Goal: Navigation & Orientation: Understand site structure

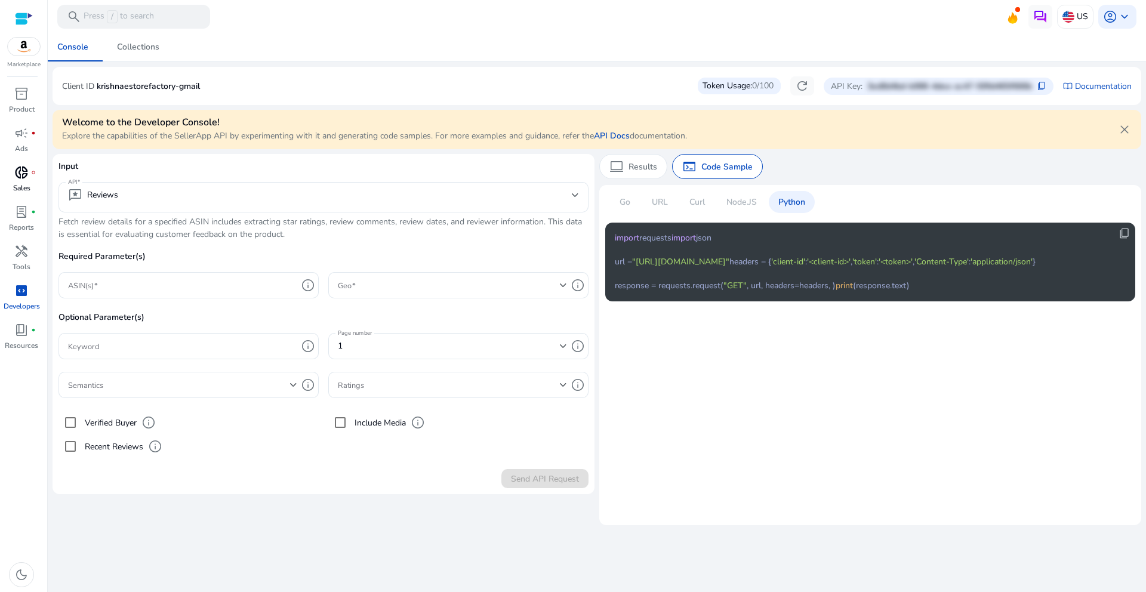
click at [26, 176] on span "donut_small" at bounding box center [21, 172] width 14 height 14
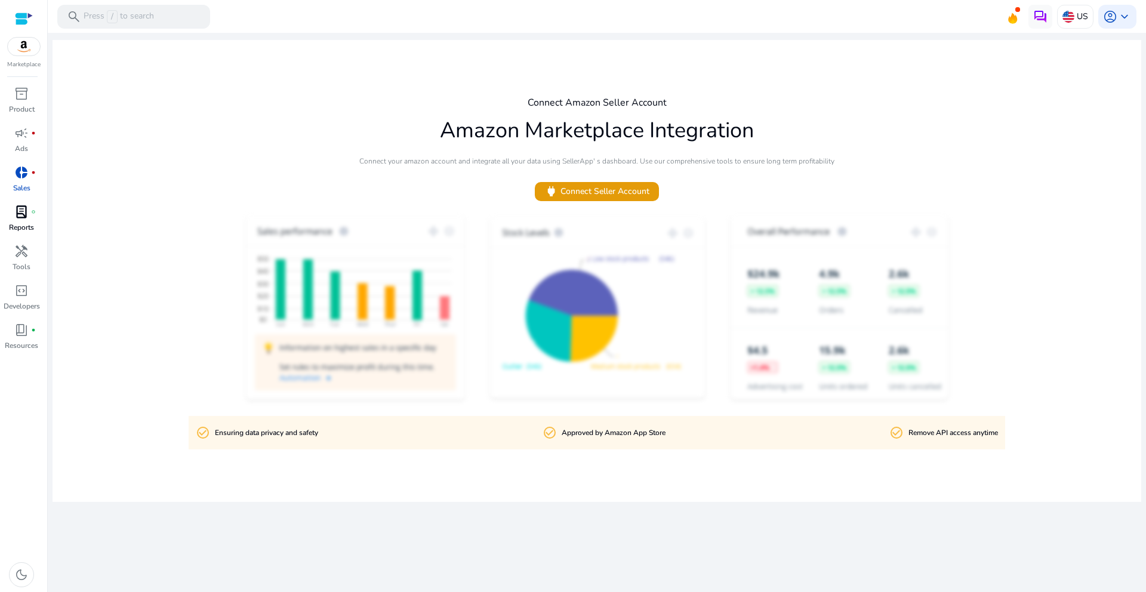
click at [33, 211] on span "fiber_manual_record" at bounding box center [33, 212] width 5 height 5
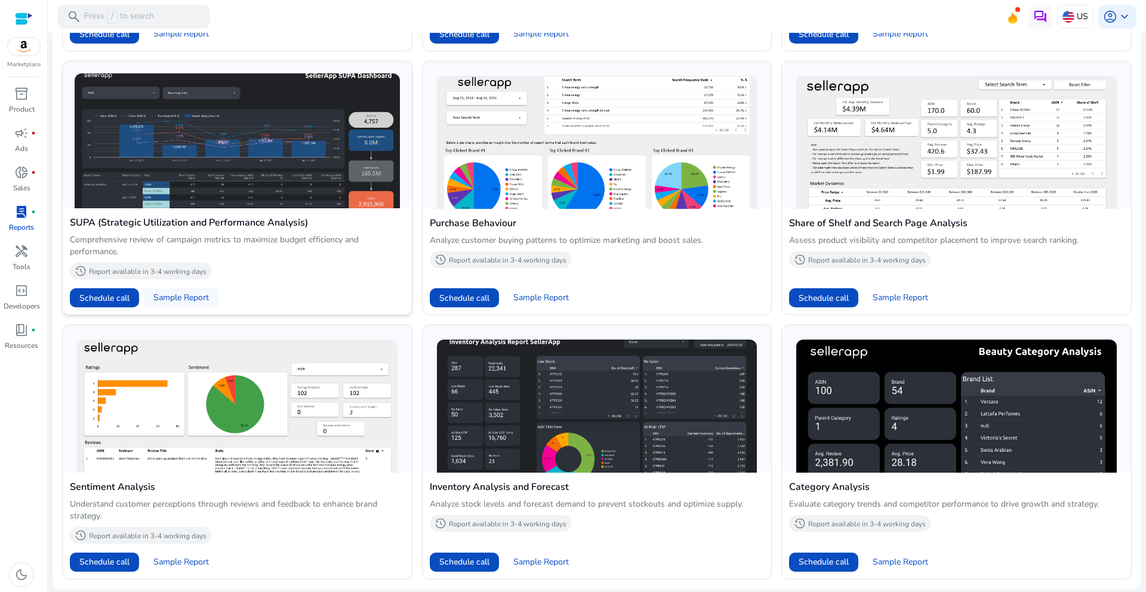
scroll to position [818, 0]
click at [180, 295] on span "Sample Report" at bounding box center [181, 298] width 56 height 12
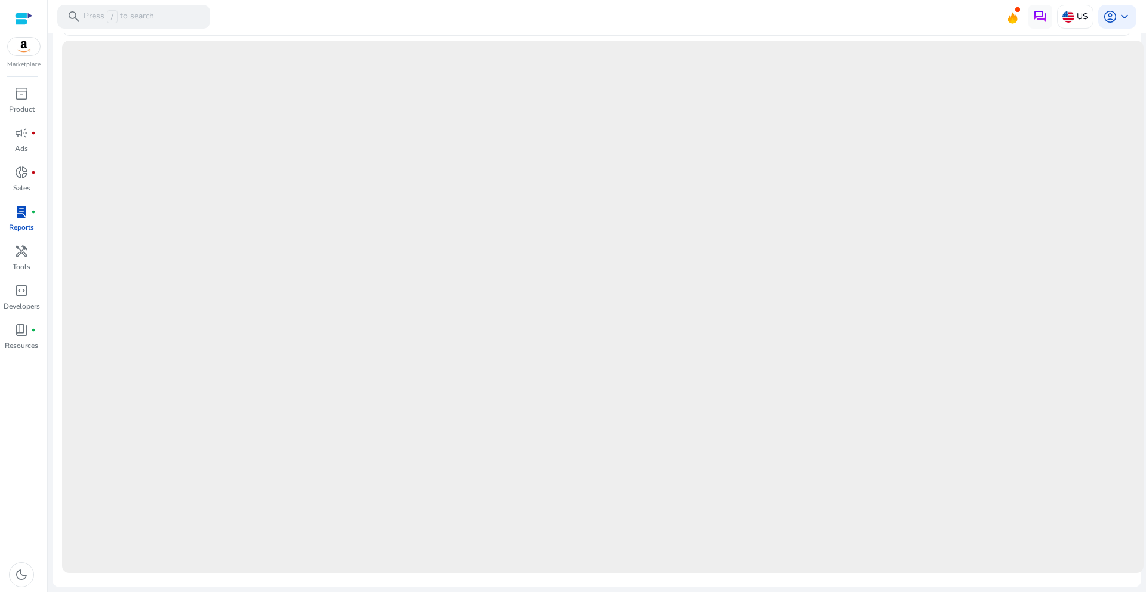
scroll to position [565, 0]
click at [35, 270] on link "handyman Tools" at bounding box center [21, 261] width 43 height 39
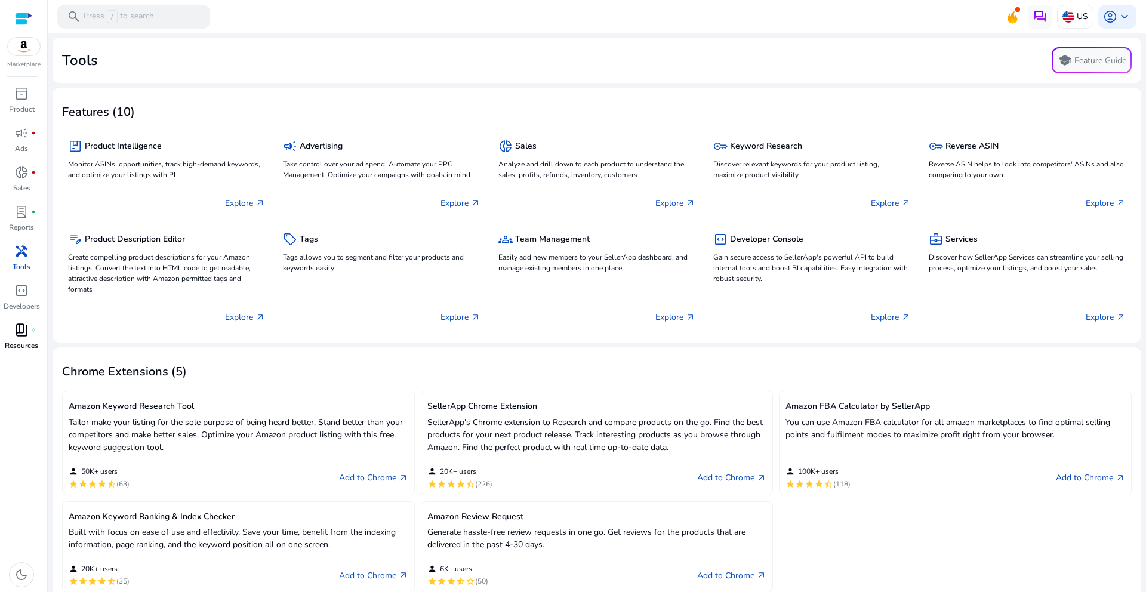
click at [20, 324] on span "book_4" at bounding box center [21, 330] width 14 height 14
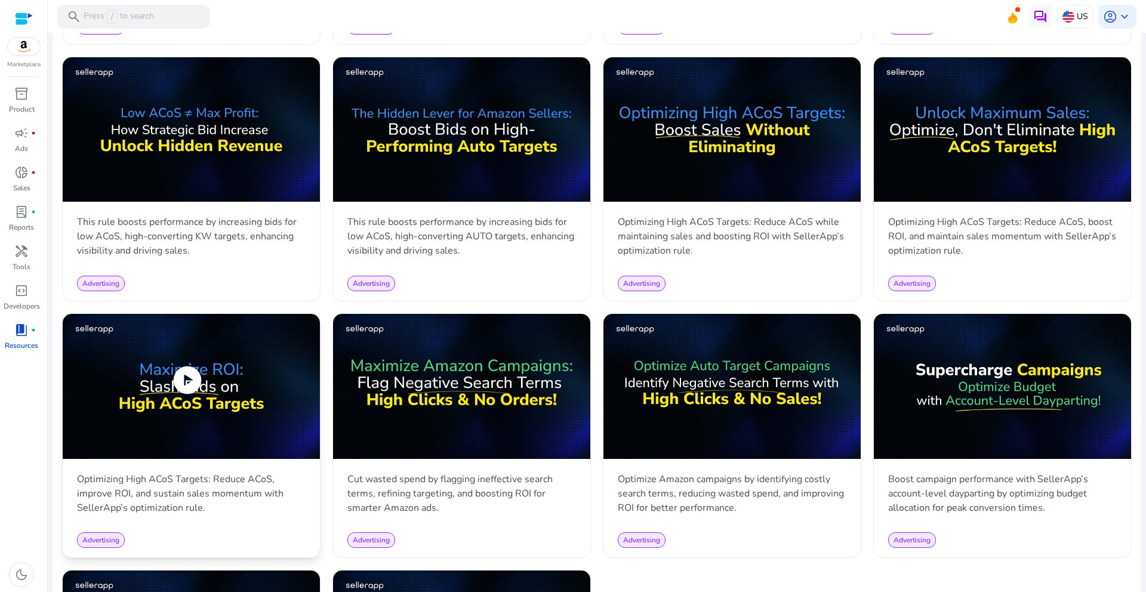
scroll to position [1071, 0]
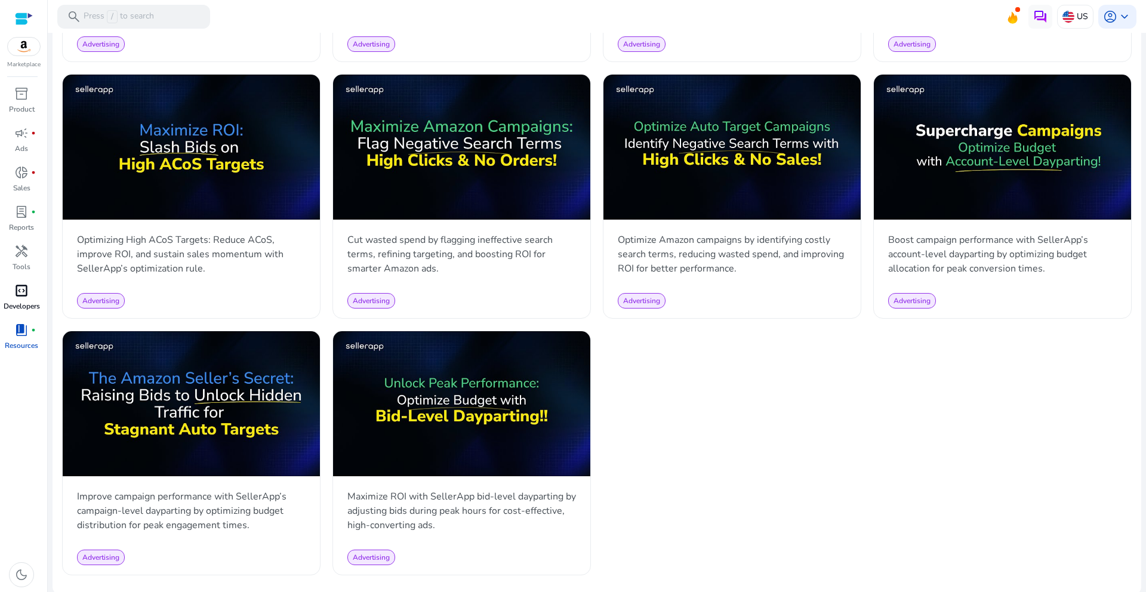
click at [27, 285] on span "code_blocks" at bounding box center [21, 291] width 14 height 14
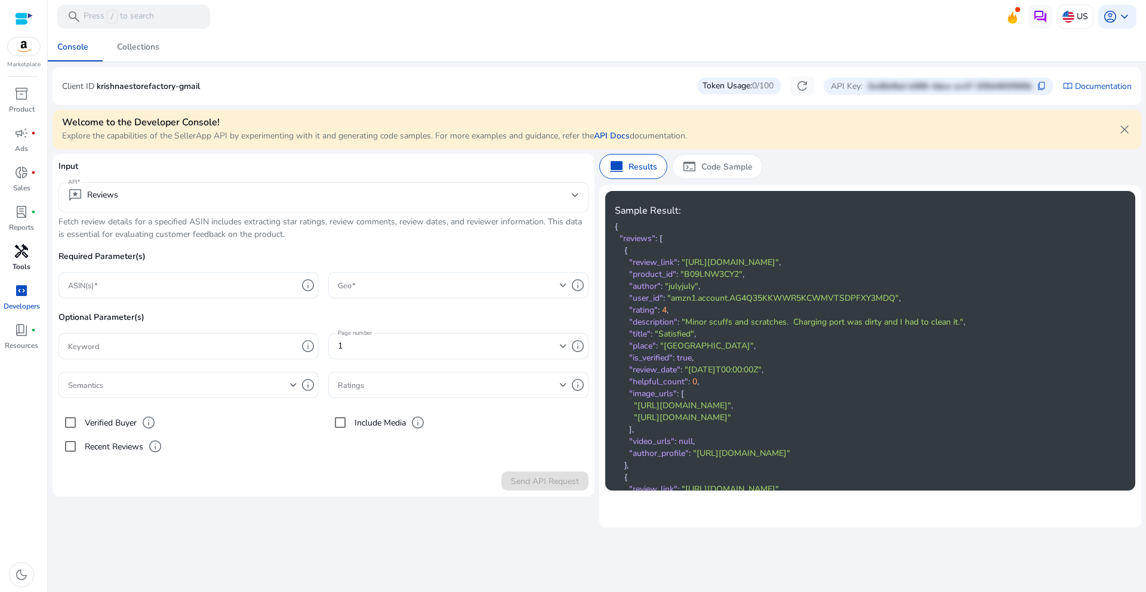
click at [22, 254] on span "handyman" at bounding box center [21, 251] width 14 height 14
